Goal: Task Accomplishment & Management: Manage account settings

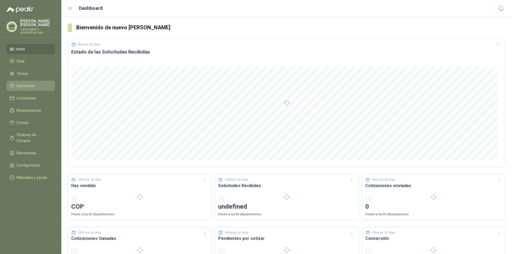
click at [26, 83] on span "Solicitudes" at bounding box center [26, 86] width 18 height 6
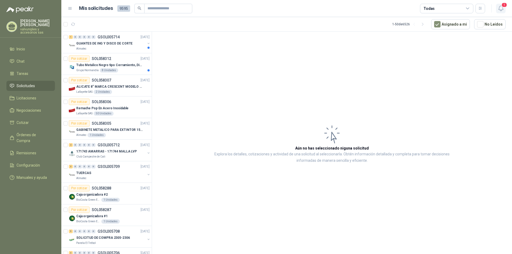
click at [502, 9] on icon "button" at bounding box center [501, 8] width 7 height 7
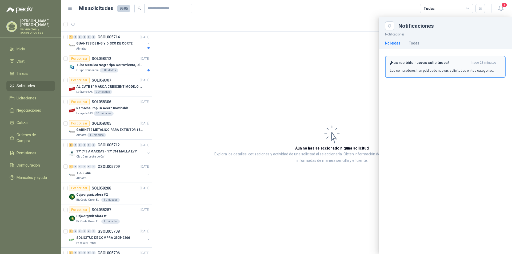
click at [423, 64] on h3 "¡Has recibido nuevas solicitudes!" at bounding box center [430, 63] width 80 height 5
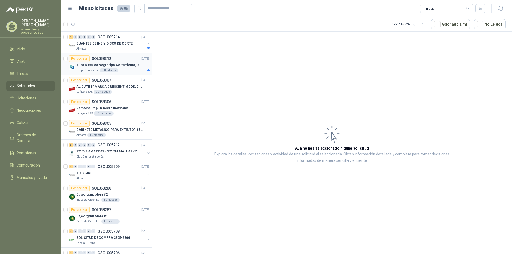
click at [87, 66] on p "Tubo Metalico Negro tipo Cerramiento, Diametro 1-1/2", Espesor 2mm, Longitud 6m" at bounding box center [109, 65] width 66 height 5
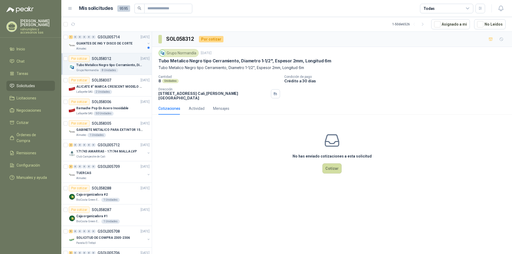
click at [108, 42] on p "GUANTES DE ING Y DISCO DE CORTE" at bounding box center [104, 43] width 56 height 5
